Goal: Communication & Community: Share content

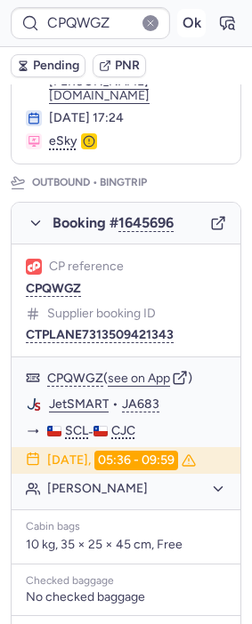
scroll to position [99, 0]
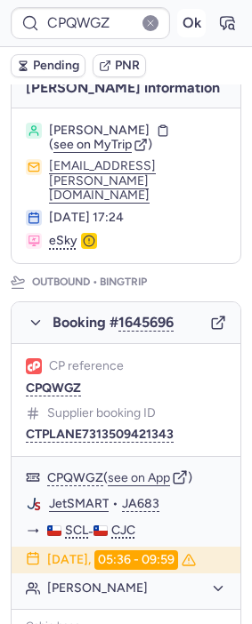
click at [177, 13] on button "Ok" at bounding box center [191, 23] width 28 height 28
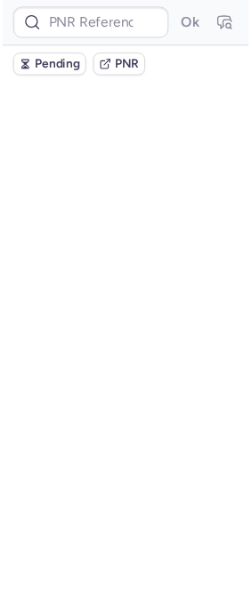
scroll to position [0, 0]
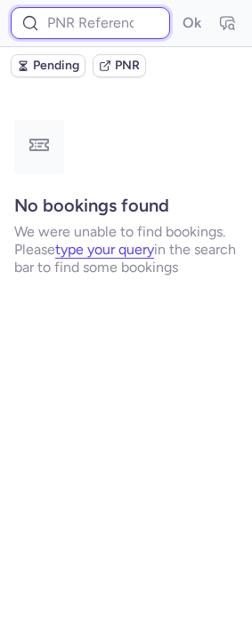
click at [85, 11] on input at bounding box center [90, 23] width 159 height 32
paste input "LSALQS"
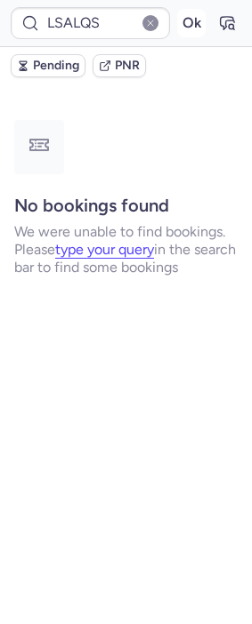
click at [194, 26] on button "Ok" at bounding box center [191, 23] width 28 height 28
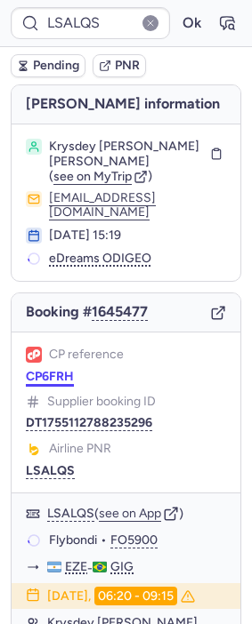
click at [56, 384] on button "CP6FRH" at bounding box center [50, 377] width 48 height 14
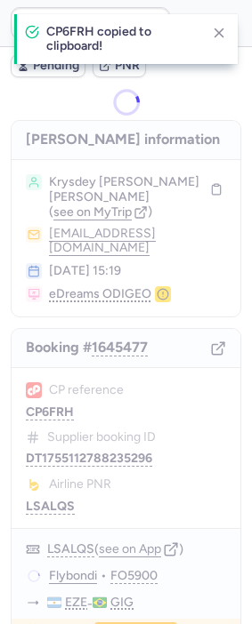
type input "007E5L"
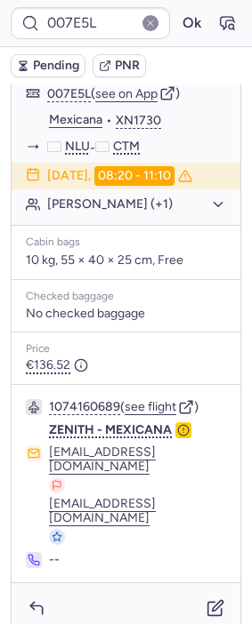
scroll to position [405, 0]
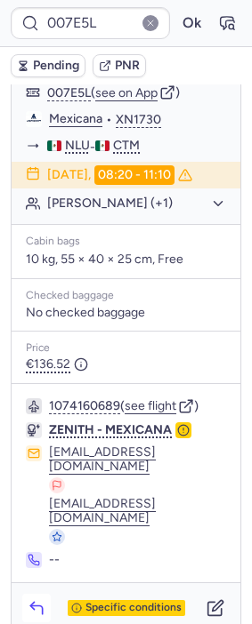
click at [34, 602] on polyline "button" at bounding box center [32, 605] width 4 height 7
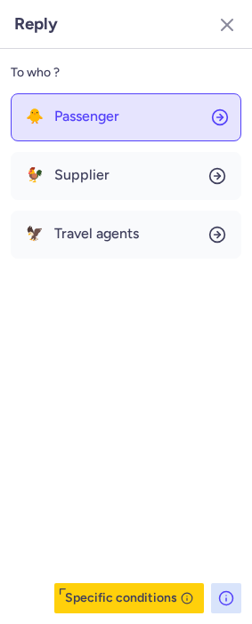
click at [111, 84] on div "To who ?" at bounding box center [126, 73] width 230 height 27
click at [112, 95] on button "🐥 Passenger" at bounding box center [126, 117] width 230 height 48
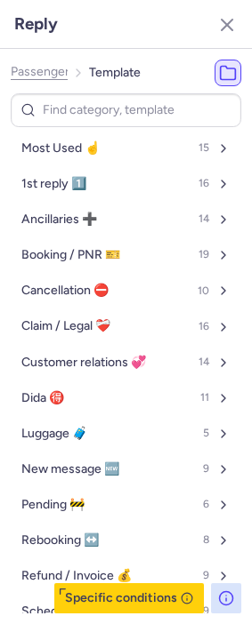
click at [76, 109] on input at bounding box center [126, 110] width 230 height 35
type input "pn"
select select "en"
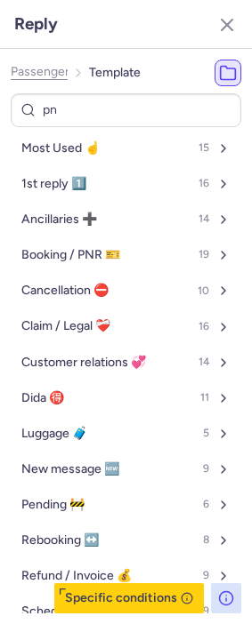
select select "en"
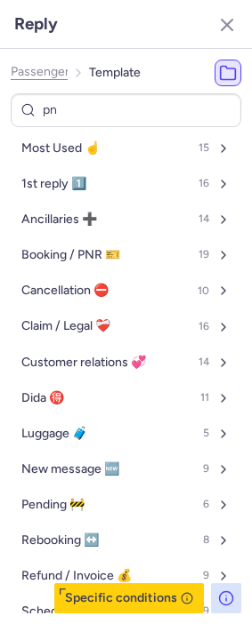
select select "en"
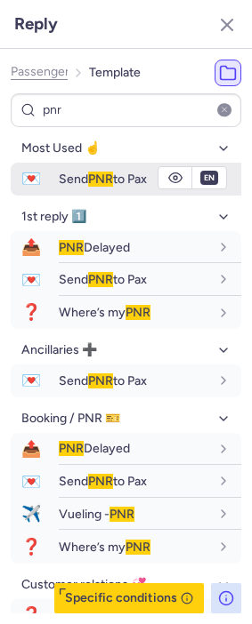
type input "pnr"
click at [84, 179] on span "Send PNR to Pax" at bounding box center [103, 179] width 88 height 15
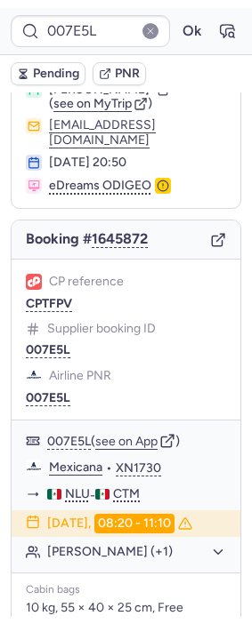
scroll to position [10, 0]
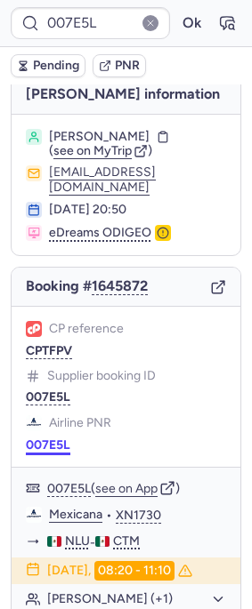
click at [36, 438] on button "007E5L" at bounding box center [48, 445] width 44 height 14
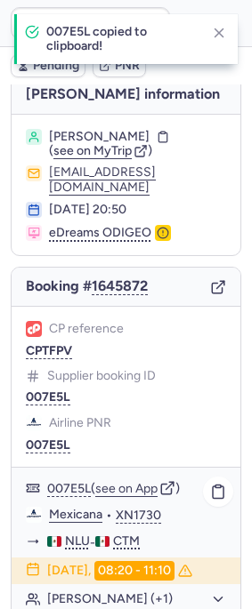
click at [57, 507] on link "Mexicana" at bounding box center [75, 515] width 53 height 16
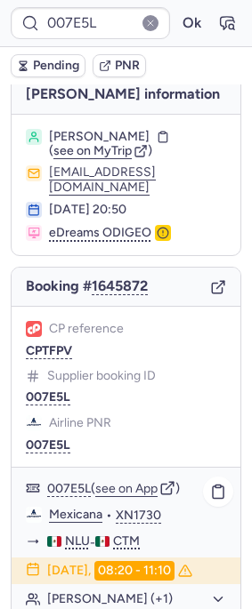
type input "CP6FRH"
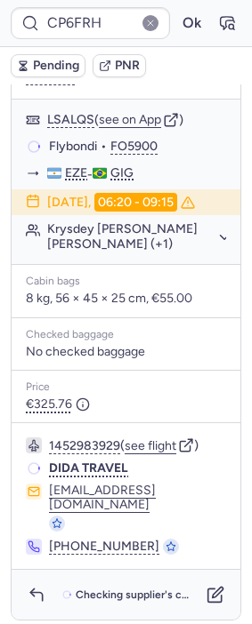
scroll to position [395, 0]
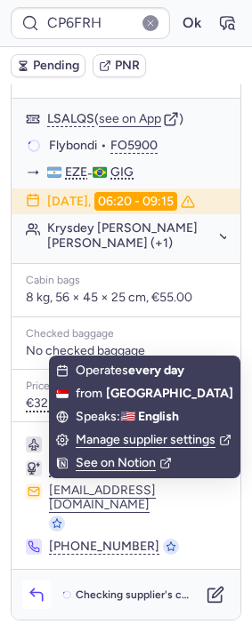
click at [33, 589] on polyline "button" at bounding box center [32, 592] width 4 height 7
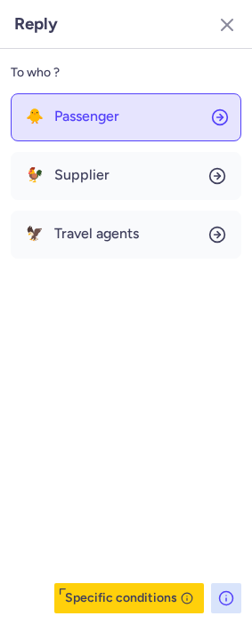
click at [98, 124] on button "🐥 Passenger" at bounding box center [126, 117] width 230 height 48
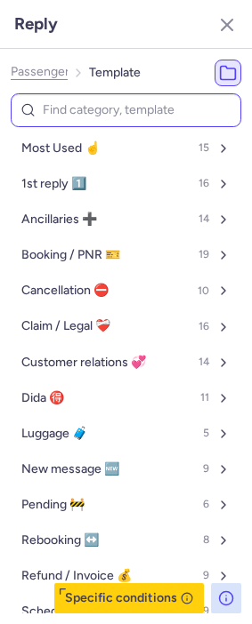
click at [94, 101] on input at bounding box center [126, 110] width 230 height 35
type input "p"
select select "en"
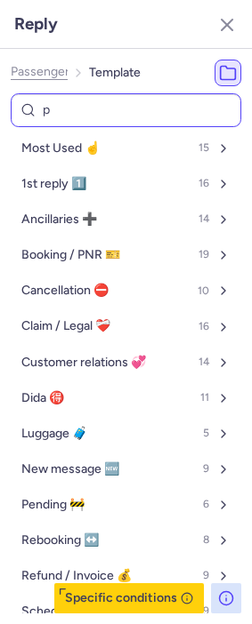
select select "en"
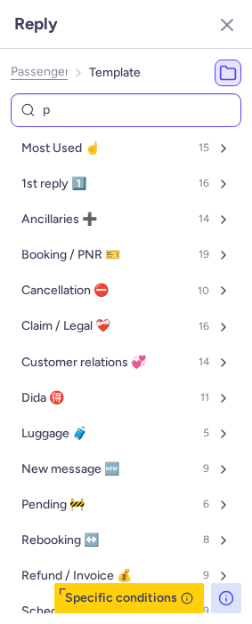
select select "en"
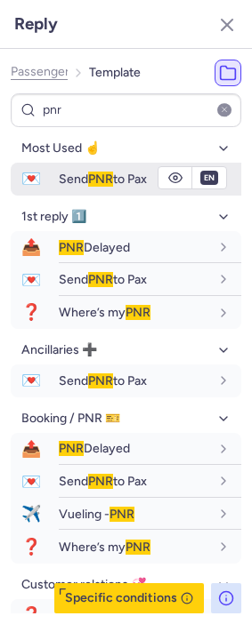
type input "pnr"
click at [73, 177] on span "Send PNR to Pax" at bounding box center [103, 179] width 88 height 15
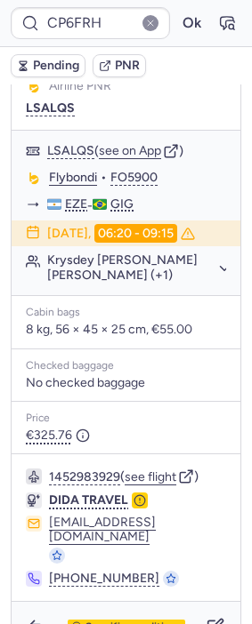
scroll to position [197, 0]
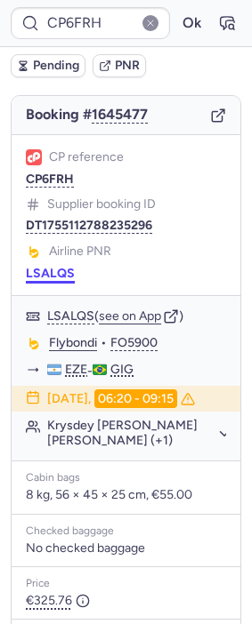
click at [48, 281] on button "LSALQS" at bounding box center [50, 274] width 49 height 14
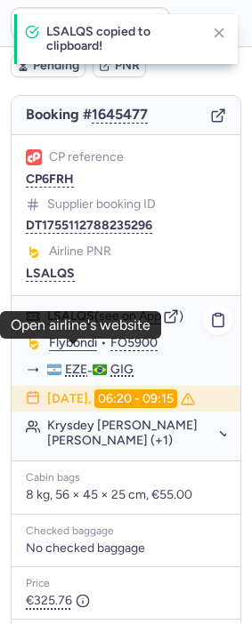
click at [84, 351] on link "Flybondi" at bounding box center [73, 343] width 48 height 16
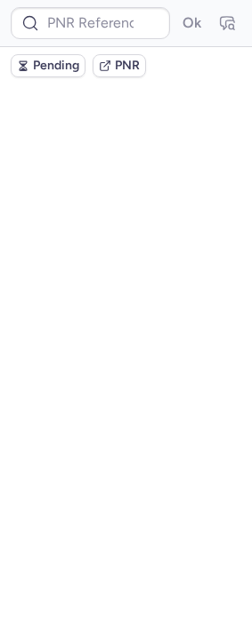
scroll to position [0, 0]
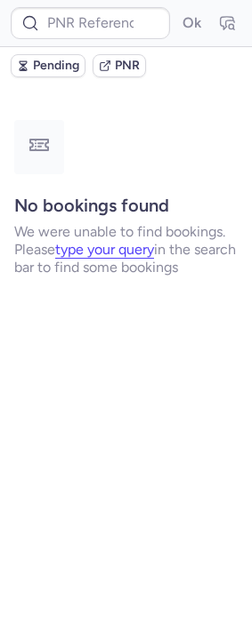
type input "CPNMDY"
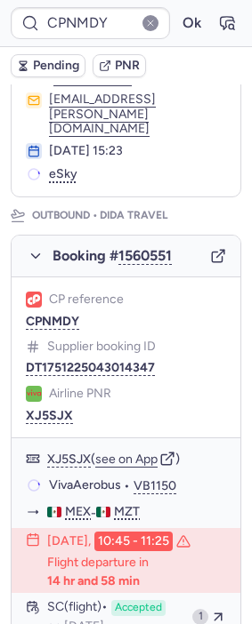
scroll to position [197, 0]
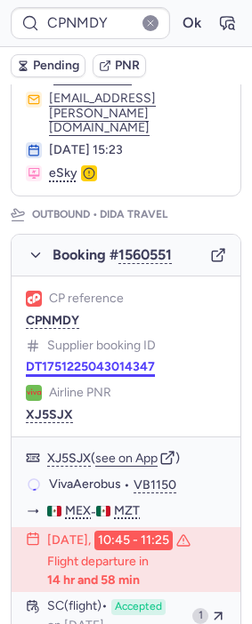
click at [124, 360] on button "DT1751225043014347" at bounding box center [90, 367] width 129 height 14
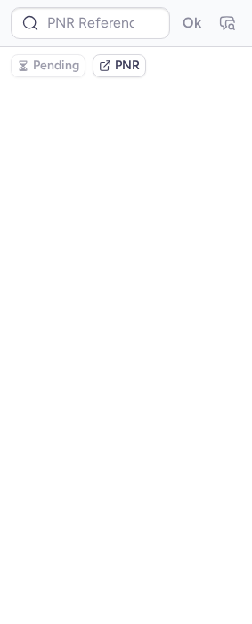
scroll to position [0, 0]
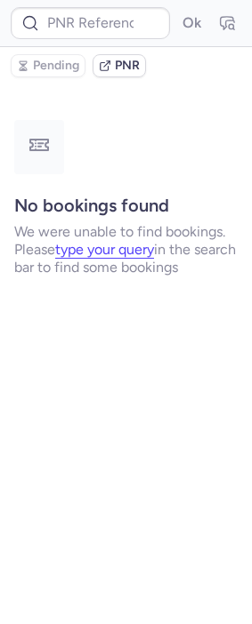
type input "CPZ2PA"
type input "CPXHIG"
